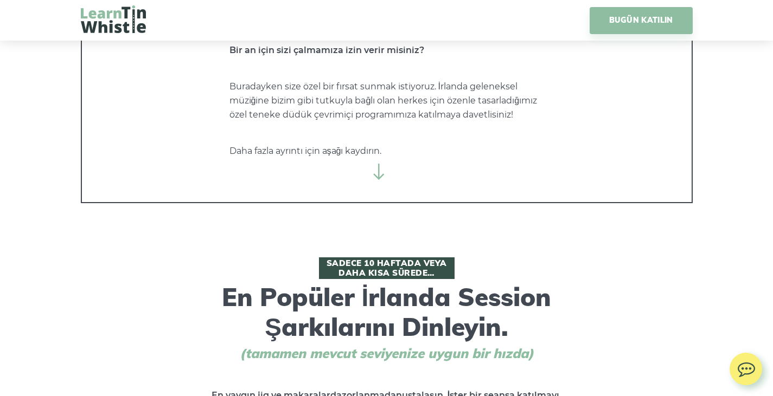
scroll to position [226, 0]
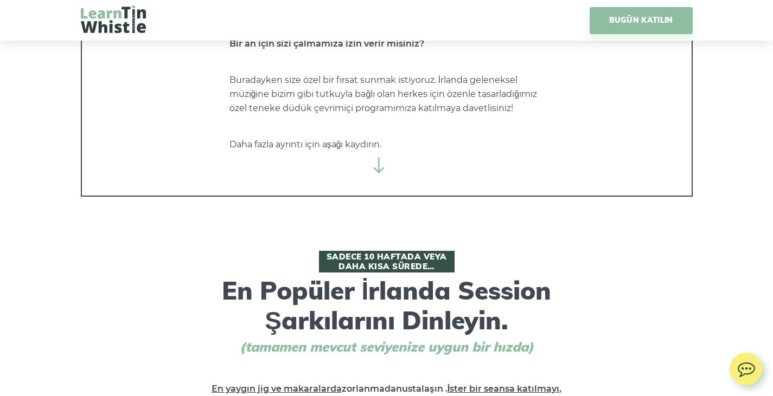
click at [375, 165] on icon at bounding box center [379, 165] width 16 height 16
click at [118, 28] on img at bounding box center [113, 19] width 65 height 28
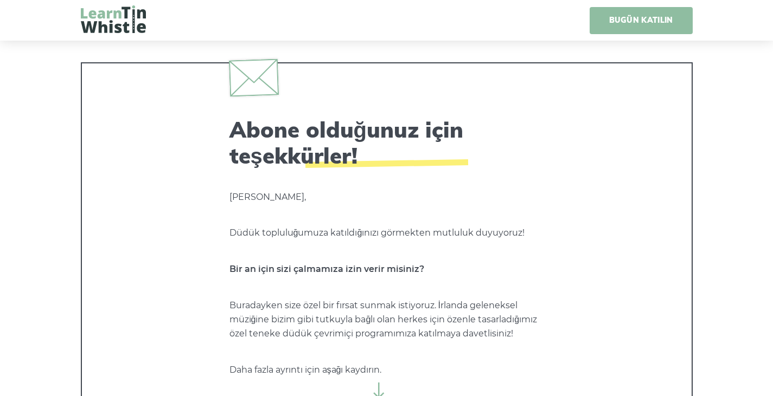
click at [638, 27] on link "BUGÜN KATILIN" at bounding box center [641, 20] width 103 height 27
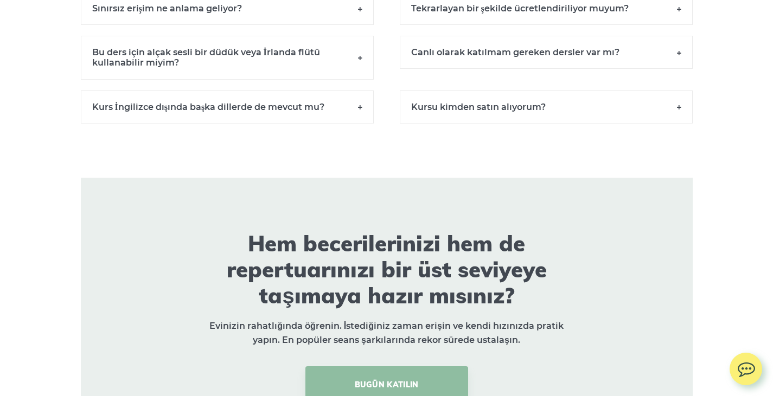
scroll to position [8266, 0]
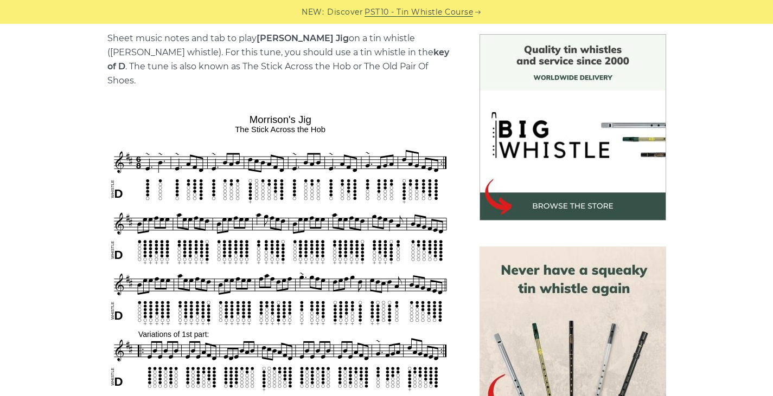
scroll to position [325, 0]
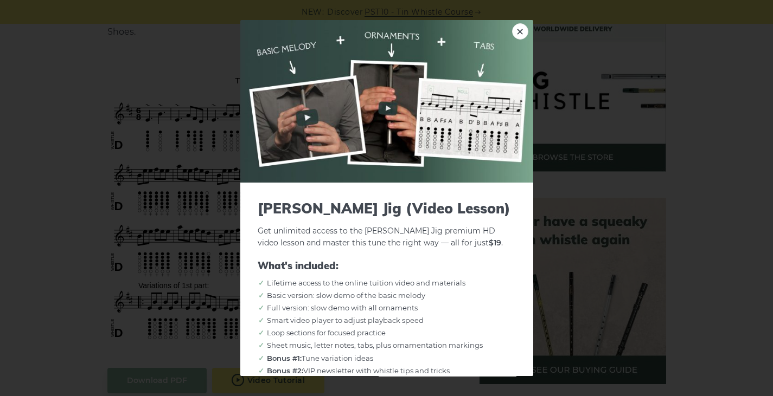
click at [512, 31] on link "×" at bounding box center [520, 31] width 16 height 16
